Goal: Transaction & Acquisition: Purchase product/service

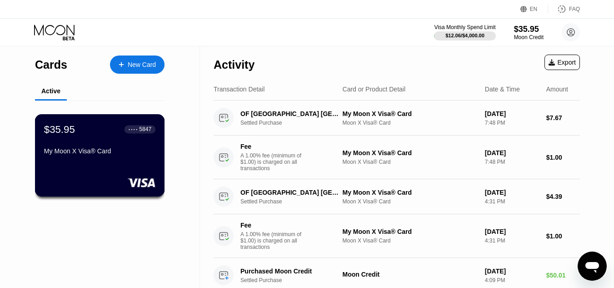
click at [98, 146] on div "$35.95 ● ● ● ● 5847 My Moon X Visa® Card" at bounding box center [99, 140] width 111 height 35
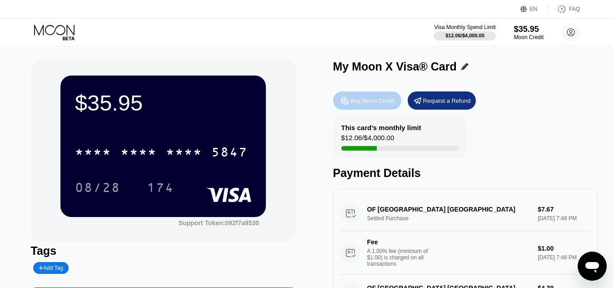
click at [376, 101] on div "Buy Moon Credit" at bounding box center [372, 101] width 44 height 8
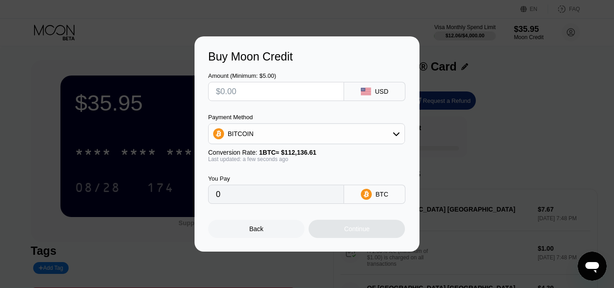
click at [384, 132] on div "BITCOIN" at bounding box center [307, 134] width 196 height 18
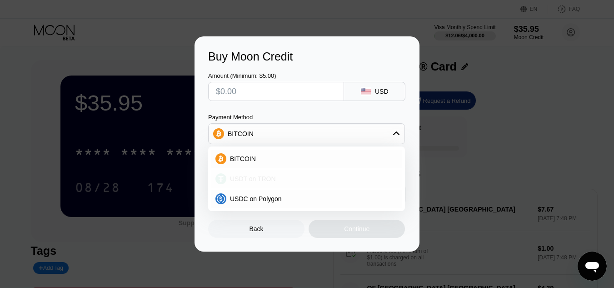
click at [314, 175] on div "USDT on TRON" at bounding box center [311, 178] width 171 height 7
type input "0.00"
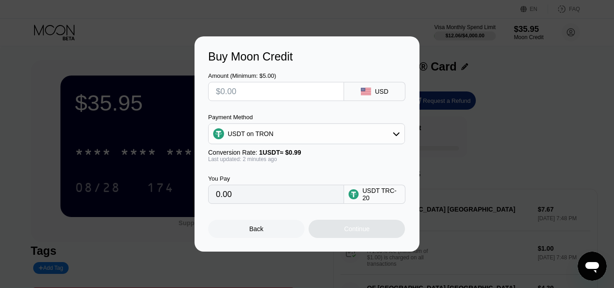
click at [275, 87] on input "text" at bounding box center [276, 91] width 120 height 18
type input "$2"
type input "2.02"
type input "$20"
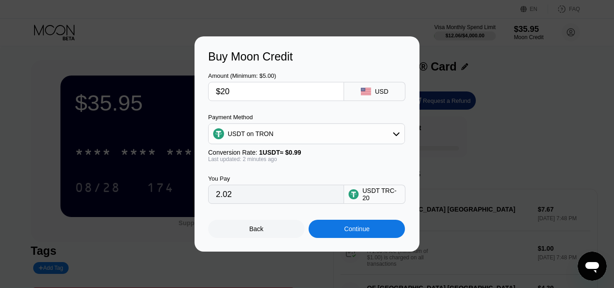
type input "20.20"
type input "$200"
type input "202.02"
type input "$200"
click at [328, 56] on div "Buy Moon Credit" at bounding box center [307, 56] width 198 height 13
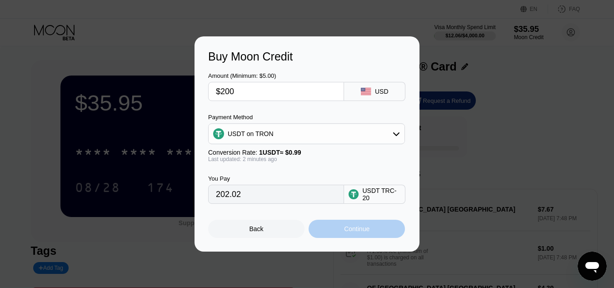
click at [345, 229] on div "Continue" at bounding box center [356, 228] width 25 height 7
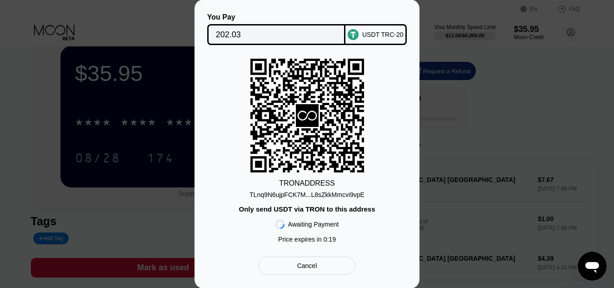
scroll to position [45, 0]
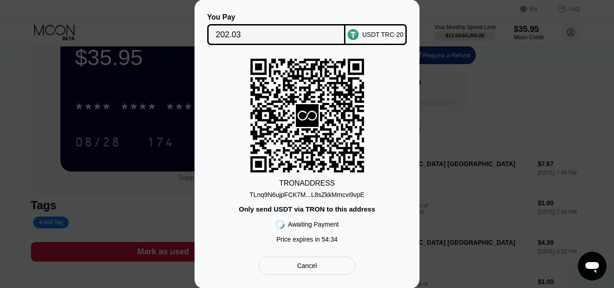
click at [298, 198] on div "TLnq9N6ujpFCK7M...L8sZkkMmcvi9vpE" at bounding box center [307, 194] width 115 height 7
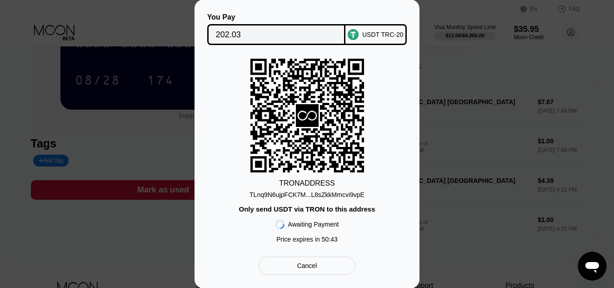
scroll to position [182, 0]
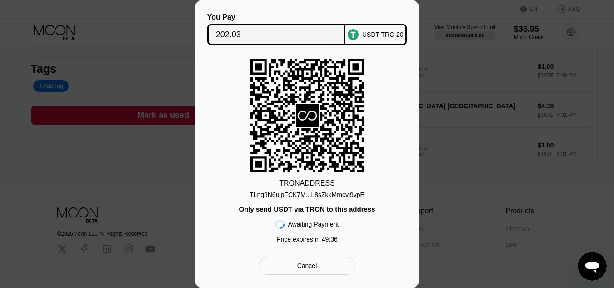
click at [596, 273] on icon "Ouvrir la fenêtre de messagerie" at bounding box center [592, 266] width 16 height 16
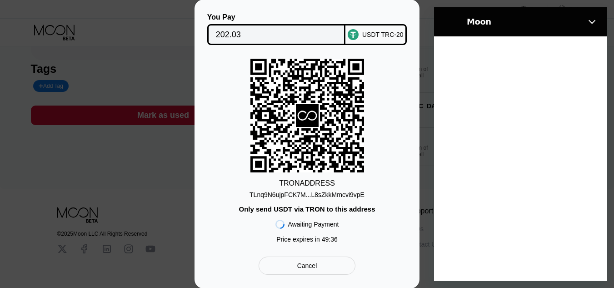
scroll to position [0, 0]
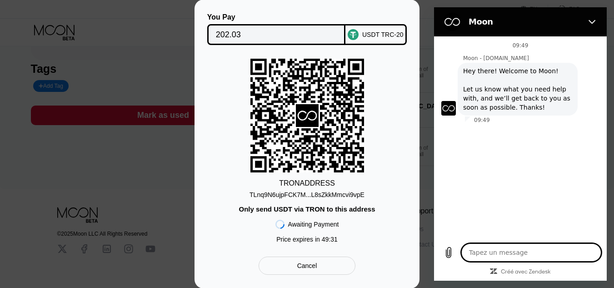
type textarea "x"
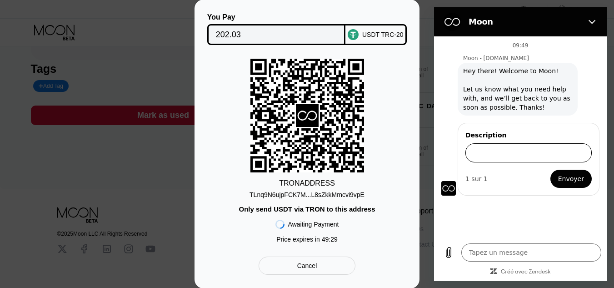
click at [499, 156] on input "Description" at bounding box center [528, 152] width 126 height 19
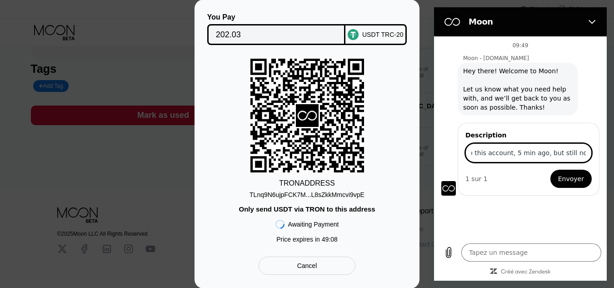
scroll to position [0, 80]
type input "Hello, I just sent 200$ to this account, 5 min ago, but still not received"
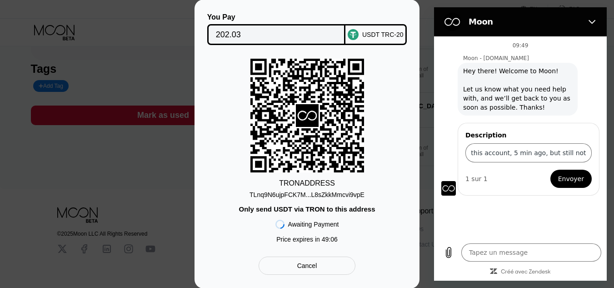
click at [565, 182] on span "Envoyer" at bounding box center [571, 178] width 26 height 11
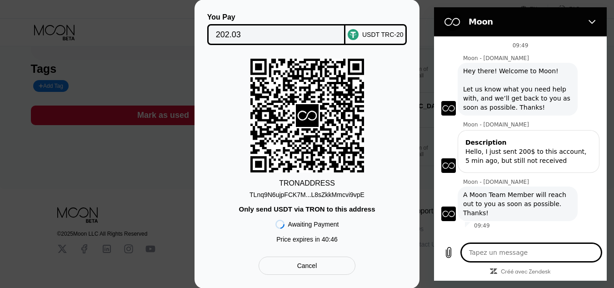
type textarea "x"
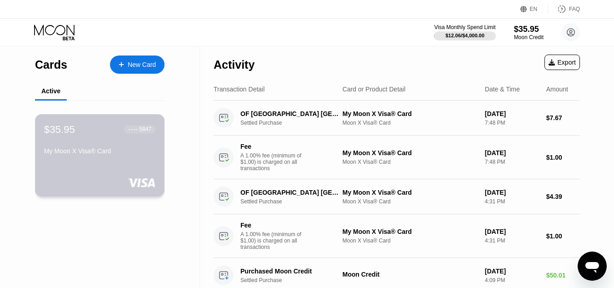
click at [128, 155] on div "My Moon X Visa® Card" at bounding box center [99, 150] width 111 height 7
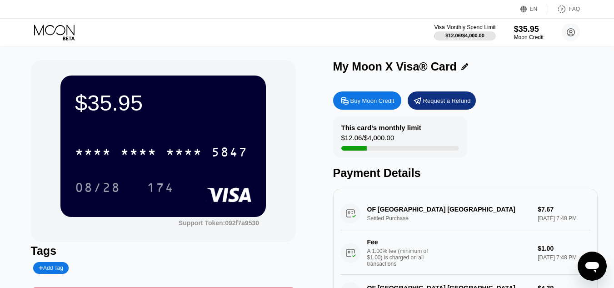
click at [159, 145] on div "* * * * * * * * * * * * 5847" at bounding box center [162, 151] width 184 height 23
click at [429, 105] on div "Request a Refund" at bounding box center [447, 101] width 48 height 8
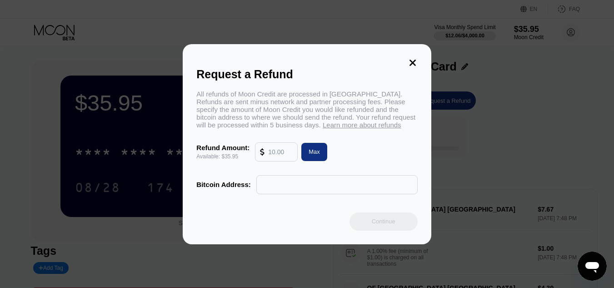
click at [411, 60] on icon at bounding box center [412, 63] width 6 height 6
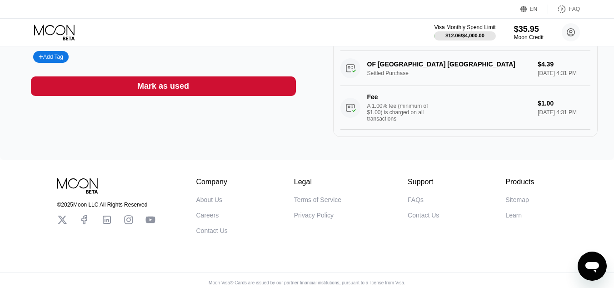
scroll to position [226, 0]
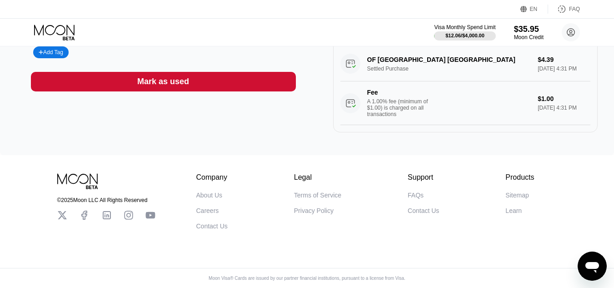
click at [429, 208] on div "Contact Us" at bounding box center [423, 210] width 31 height 7
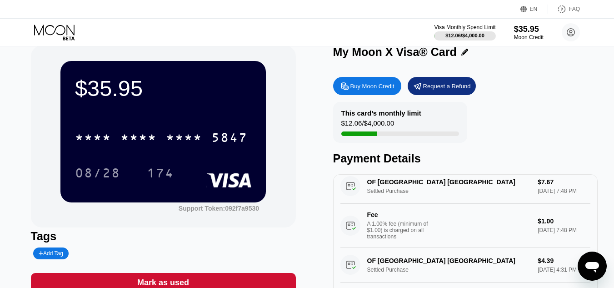
scroll to position [0, 0]
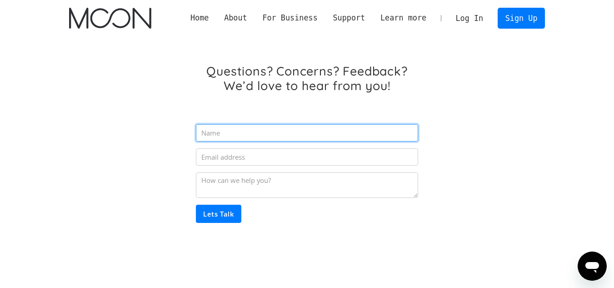
click at [263, 134] on input "Email Form" at bounding box center [307, 132] width 222 height 17
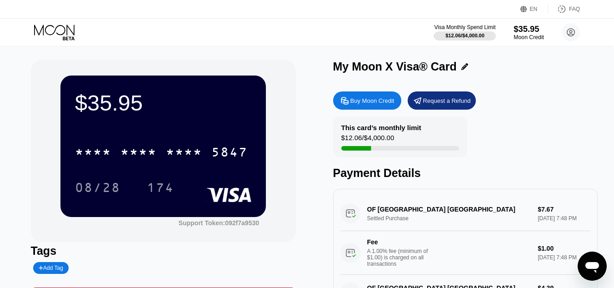
click at [530, 35] on div "Moon Credit" at bounding box center [529, 37] width 30 height 6
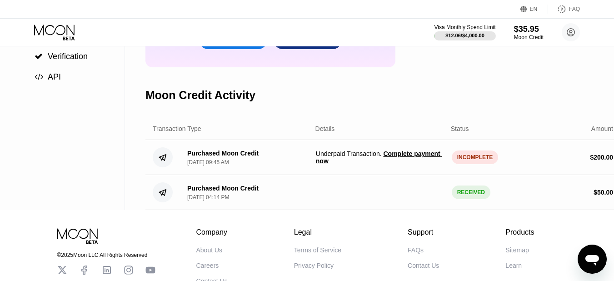
scroll to position [136, 0]
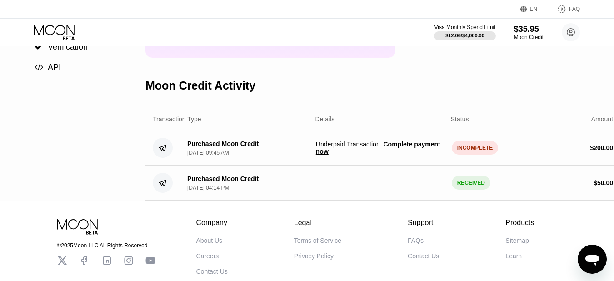
click at [414, 153] on span "Complete payment now" at bounding box center [379, 147] width 126 height 15
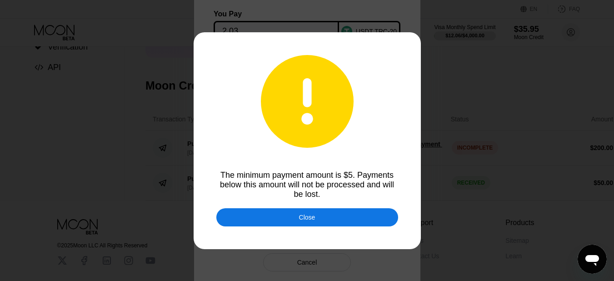
click at [340, 223] on div "Close" at bounding box center [307, 217] width 182 height 18
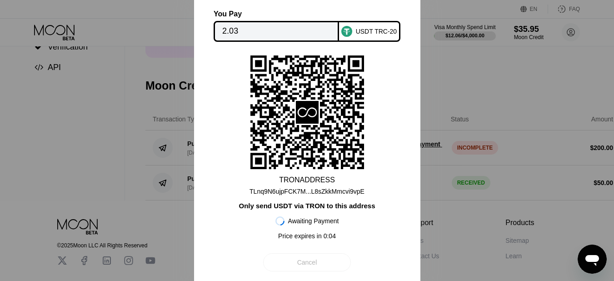
click at [328, 265] on div "Cancel" at bounding box center [307, 262] width 88 height 18
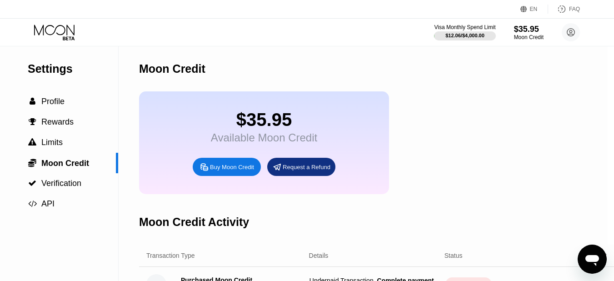
scroll to position [91, 6]
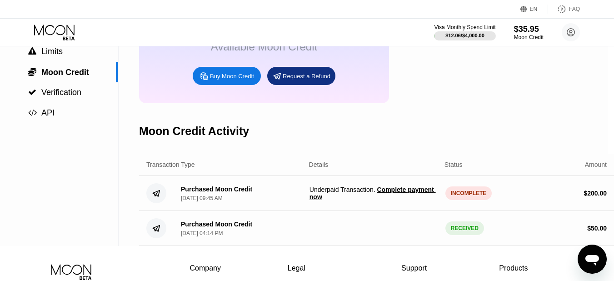
click at [417, 199] on span "Complete payment now" at bounding box center [373, 193] width 126 height 15
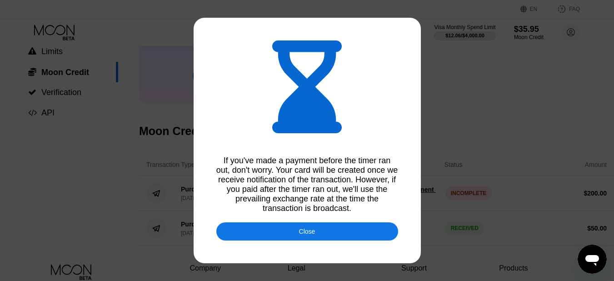
click at [358, 237] on div "Close" at bounding box center [307, 231] width 182 height 18
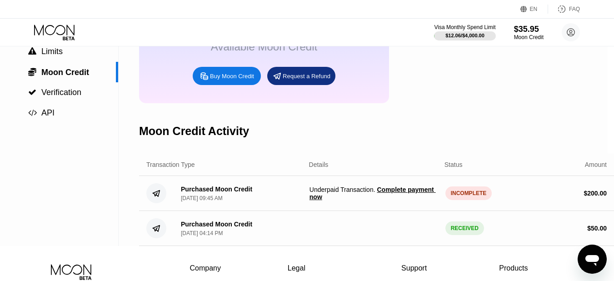
click at [385, 200] on span "Complete payment now" at bounding box center [373, 193] width 126 height 15
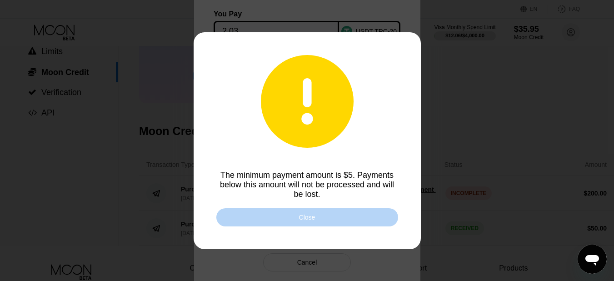
click at [375, 216] on div "Close" at bounding box center [307, 217] width 182 height 18
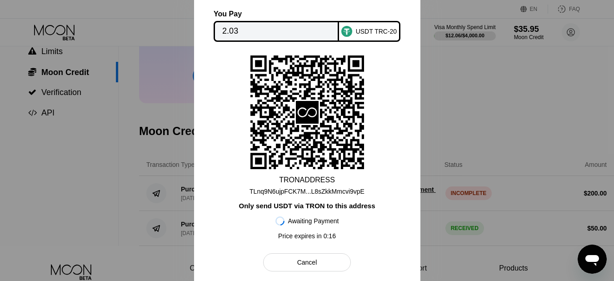
click at [333, 262] on div "Cancel" at bounding box center [307, 262] width 88 height 18
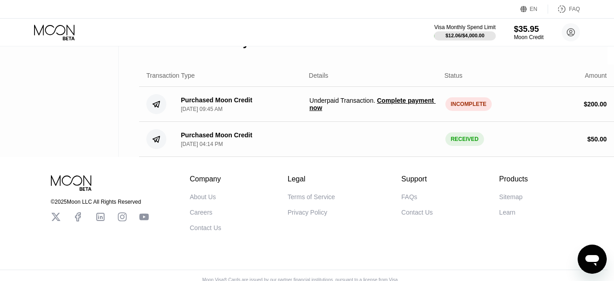
scroll to position [182, 6]
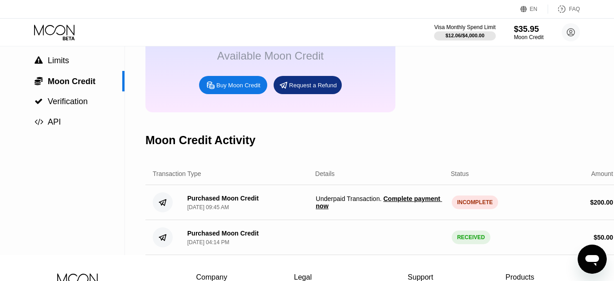
scroll to position [136, 0]
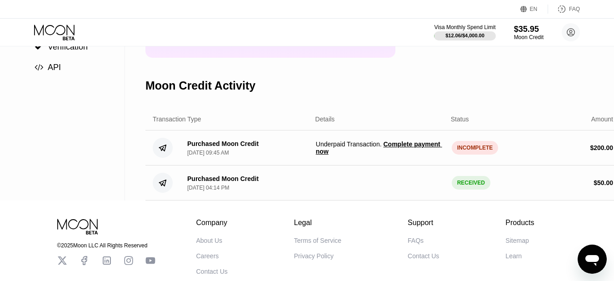
click at [398, 150] on span "Complete payment now" at bounding box center [379, 147] width 126 height 15
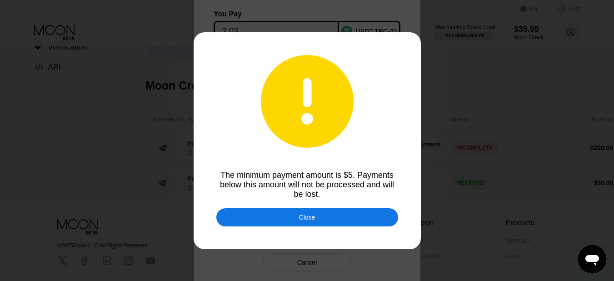
click at [321, 214] on div "Close" at bounding box center [307, 217] width 182 height 18
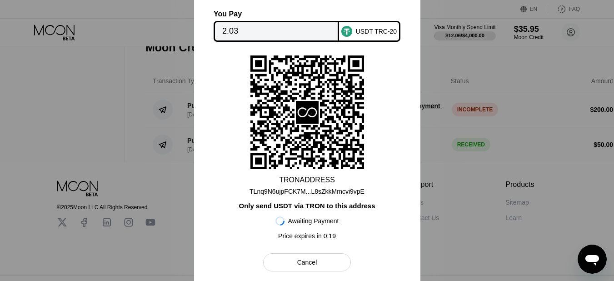
scroll to position [206, 0]
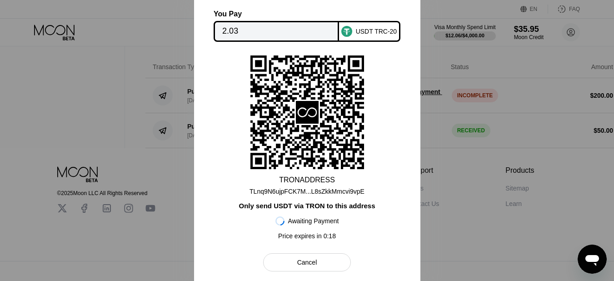
click at [256, 27] on input "2.03" at bounding box center [276, 31] width 108 height 18
click at [351, 190] on div "TLnq9N6ujpFCK7M...L8sZkkMmcvi9vpE" at bounding box center [307, 191] width 115 height 7
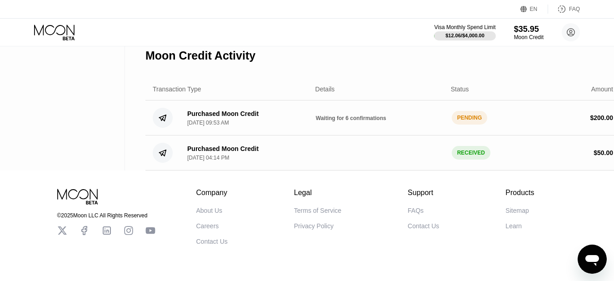
scroll to position [115, 0]
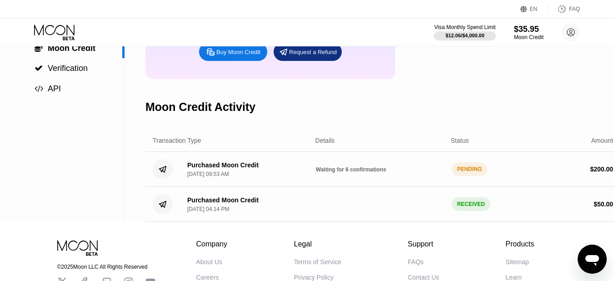
click at [363, 173] on span "Waiting for 6 confirmations" at bounding box center [351, 169] width 70 height 6
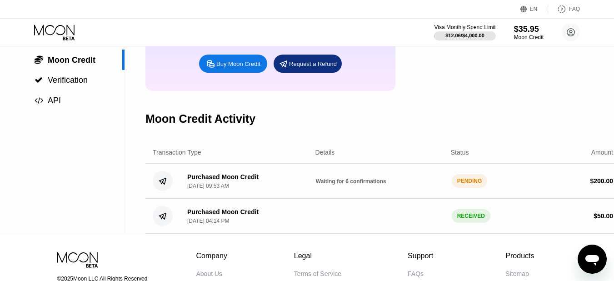
scroll to position [206, 0]
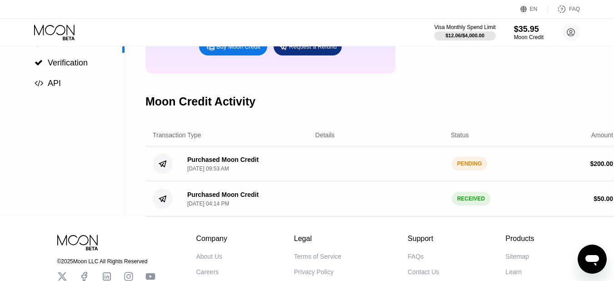
scroll to position [136, 0]
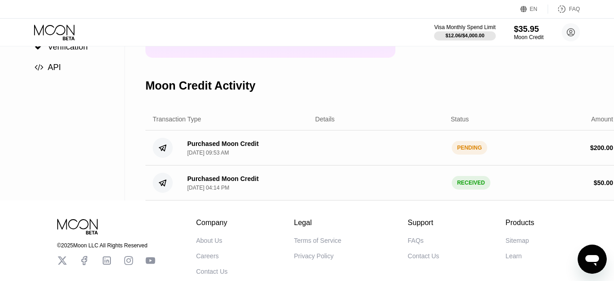
click at [467, 155] on div "PENDING" at bounding box center [470, 148] width 36 height 14
drag, startPoint x: 454, startPoint y: 155, endPoint x: 620, endPoint y: 156, distance: 166.3
click at [614, 145] on html "EN Language Select an item Save FAQ Visa Monthly Spend Limit $12.06 / $4,000.00…" at bounding box center [307, 4] width 614 height 281
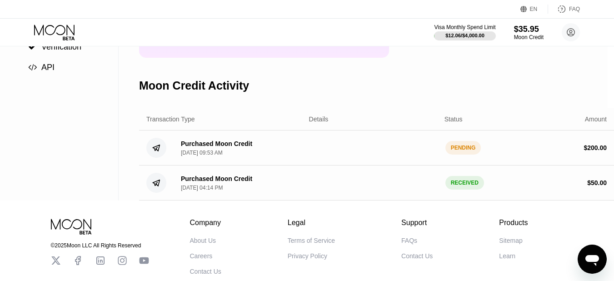
click at [465, 155] on div "PENDING" at bounding box center [463, 148] width 36 height 14
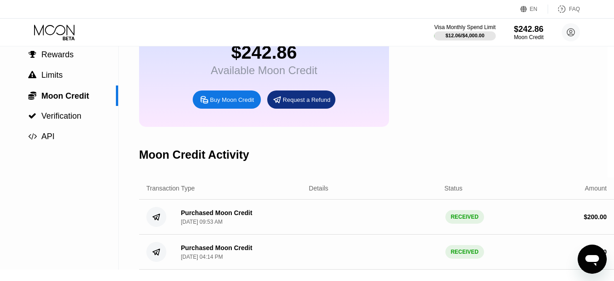
scroll to position [0, 6]
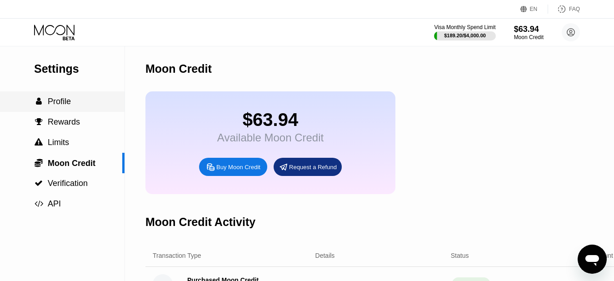
click at [58, 105] on span "Profile" at bounding box center [59, 101] width 23 height 9
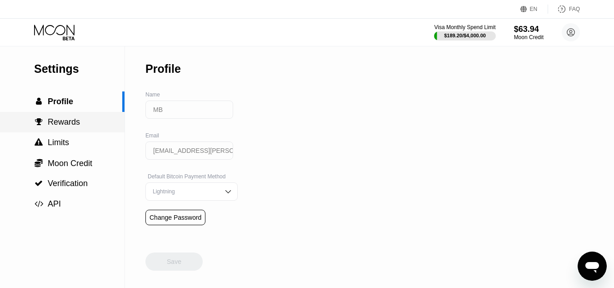
click at [56, 124] on span "Rewards" at bounding box center [64, 121] width 32 height 9
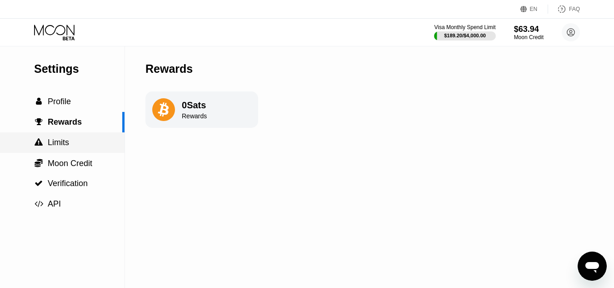
click at [60, 145] on span "Limits" at bounding box center [58, 142] width 21 height 9
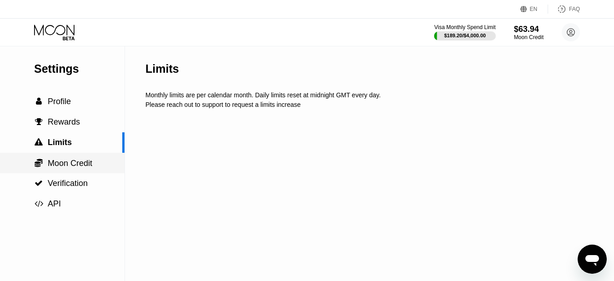
click at [74, 168] on span "Moon Credit" at bounding box center [70, 163] width 45 height 9
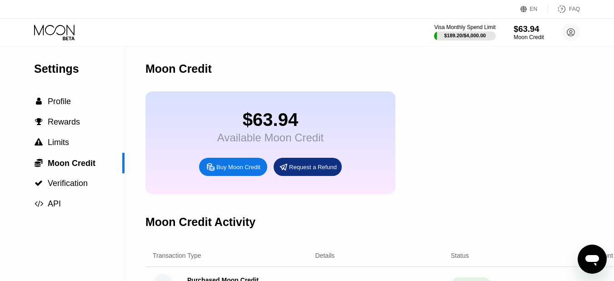
click at [523, 31] on div "$63.94" at bounding box center [529, 29] width 30 height 10
drag, startPoint x: 526, startPoint y: 37, endPoint x: 496, endPoint y: 38, distance: 29.6
click at [526, 37] on div "Moon Credit" at bounding box center [529, 37] width 30 height 6
click at [55, 27] on icon at bounding box center [55, 33] width 42 height 16
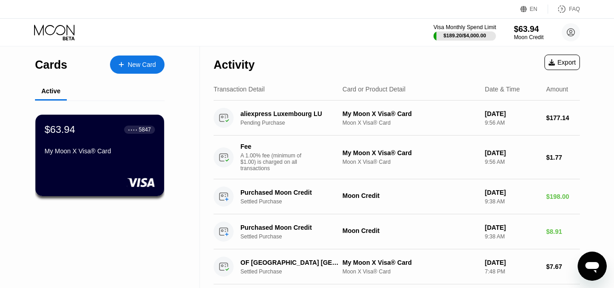
click at [449, 36] on div "$189.20 / $4,000.00" at bounding box center [465, 35] width 43 height 5
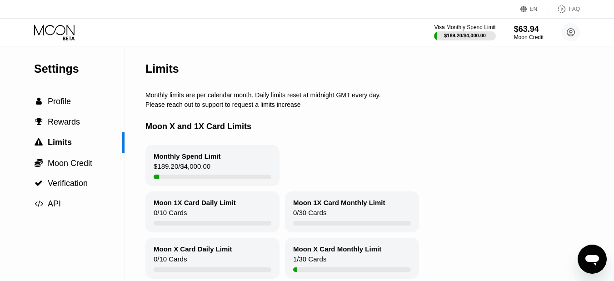
click at [62, 23] on div "Visa Monthly Spend Limit $189.20 / $4,000.00 $63.94 Moon Credit MB [EMAIL_ADDRE…" at bounding box center [307, 32] width 614 height 27
